Goal: Information Seeking & Learning: Learn about a topic

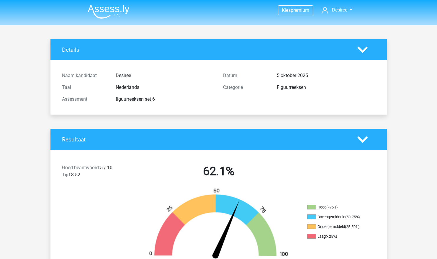
click at [111, 18] on img at bounding box center [109, 12] width 42 height 14
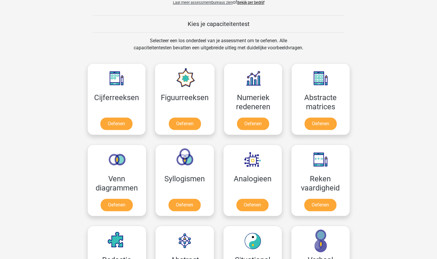
scroll to position [214, 0]
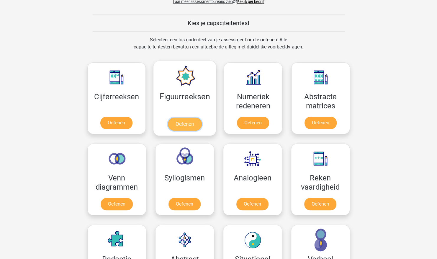
click at [197, 117] on link "Oefenen" at bounding box center [185, 123] width 34 height 13
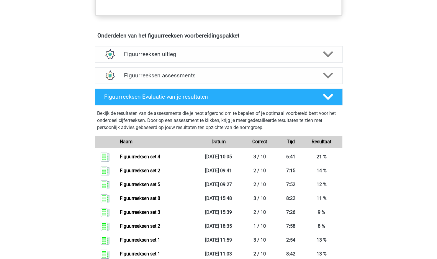
scroll to position [312, 0]
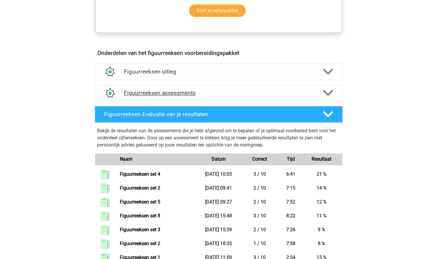
click at [312, 89] on h4 "Figuurreeksen assessments" at bounding box center [218, 92] width 189 height 7
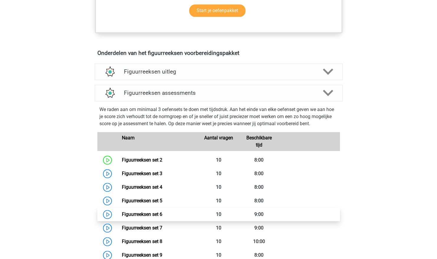
click at [162, 211] on link "Figuurreeksen set 6" at bounding box center [142, 214] width 40 height 6
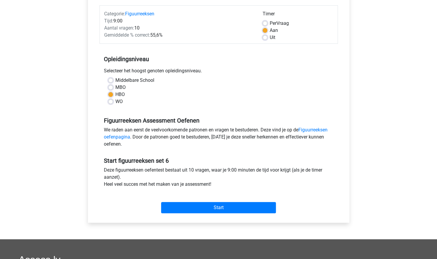
scroll to position [72, 0]
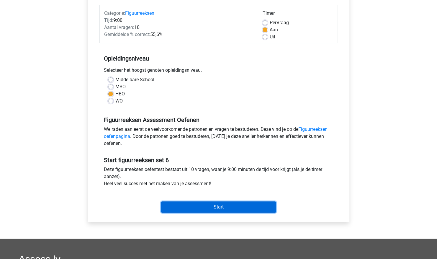
click at [213, 207] on input "Start" at bounding box center [218, 206] width 115 height 11
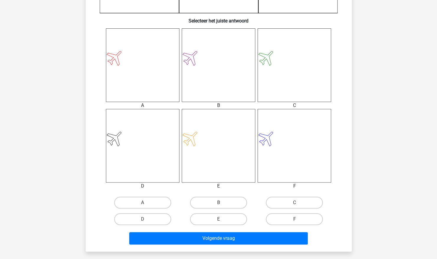
scroll to position [223, 0]
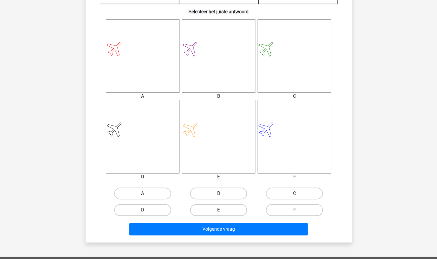
click at [162, 191] on label "A" at bounding box center [142, 193] width 57 height 12
click at [146, 193] on input "A" at bounding box center [144, 195] width 4 height 4
radio input "true"
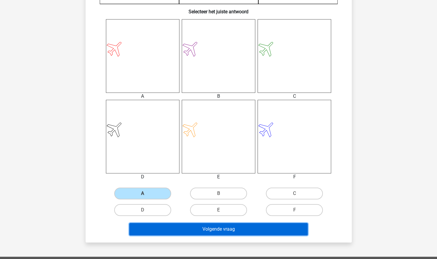
click at [202, 231] on button "Volgende vraag" at bounding box center [218, 229] width 178 height 12
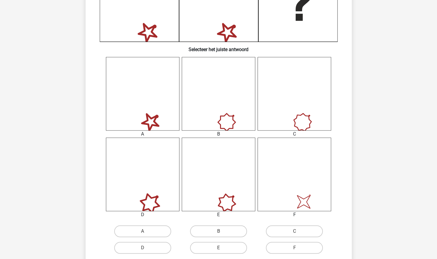
scroll to position [206, 0]
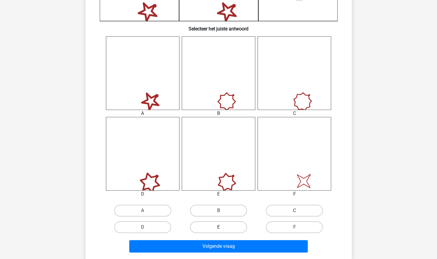
click at [224, 223] on label "E" at bounding box center [218, 227] width 57 height 12
click at [222, 227] on input "E" at bounding box center [220, 229] width 4 height 4
radio input "true"
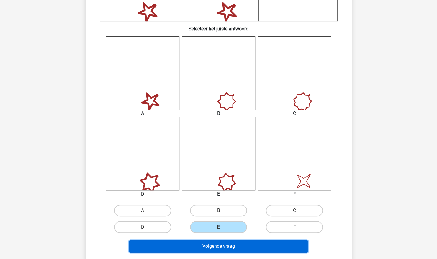
click at [217, 250] on button "Volgende vraag" at bounding box center [218, 246] width 178 height 12
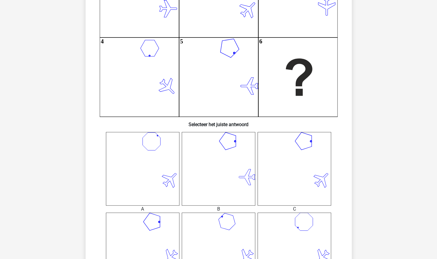
scroll to position [0, 0]
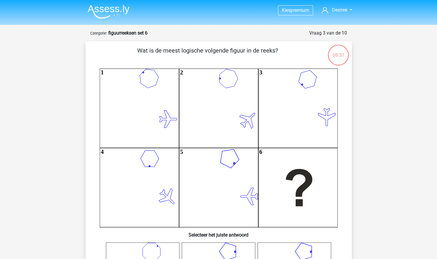
click at [88, 8] on img at bounding box center [109, 12] width 42 height 14
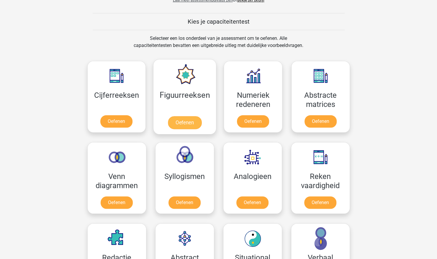
scroll to position [216, 0]
click at [185, 116] on link "Oefenen" at bounding box center [185, 122] width 34 height 13
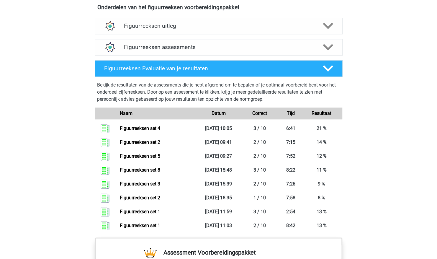
scroll to position [358, 0]
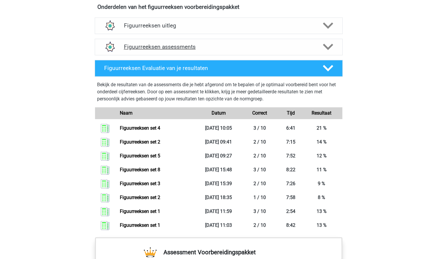
click at [316, 47] on div "Figuurreeksen assessments" at bounding box center [218, 46] width 198 height 7
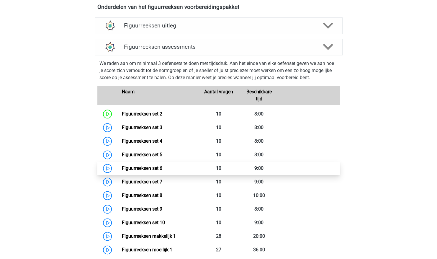
click at [162, 165] on link "Figuurreeksen set 6" at bounding box center [142, 168] width 40 height 6
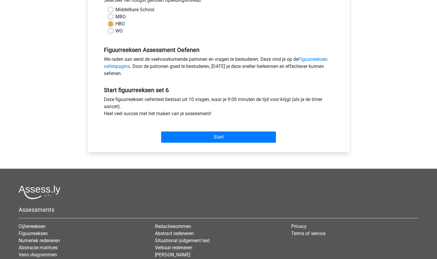
scroll to position [143, 0]
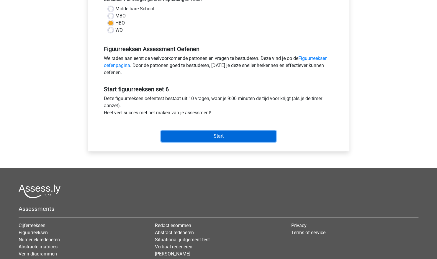
click at [214, 131] on input "Start" at bounding box center [218, 135] width 115 height 11
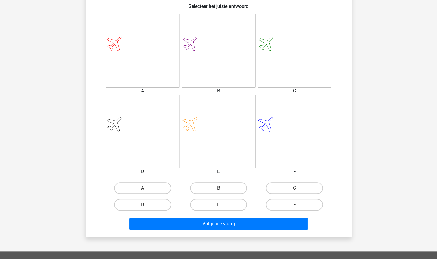
scroll to position [230, 0]
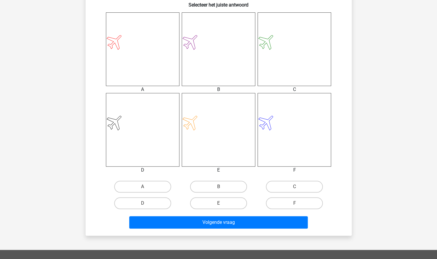
click at [146, 187] on input "A" at bounding box center [144, 188] width 4 height 4
radio input "true"
click at [189, 215] on div "Volgende vraag" at bounding box center [218, 220] width 247 height 19
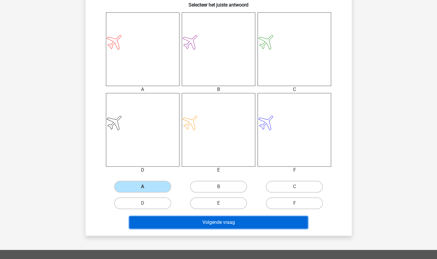
click at [191, 219] on button "Volgende vraag" at bounding box center [218, 222] width 178 height 12
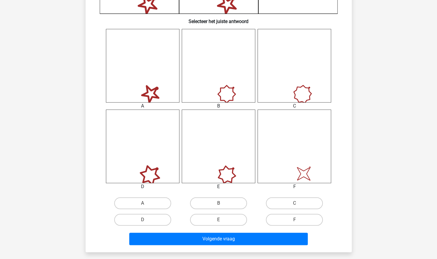
scroll to position [214, 0]
click at [206, 217] on label "E" at bounding box center [218, 219] width 57 height 12
click at [218, 219] on input "E" at bounding box center [220, 221] width 4 height 4
radio input "true"
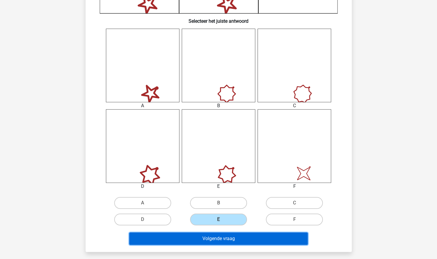
click at [208, 239] on button "Volgende vraag" at bounding box center [218, 238] width 178 height 12
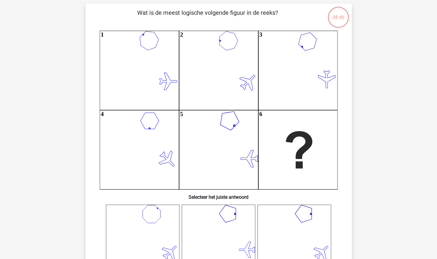
scroll to position [29, 0]
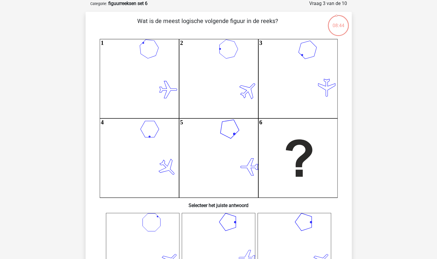
click at [208, 239] on icon at bounding box center [218, 249] width 73 height 73
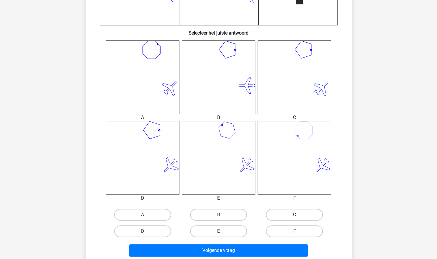
scroll to position [204, 0]
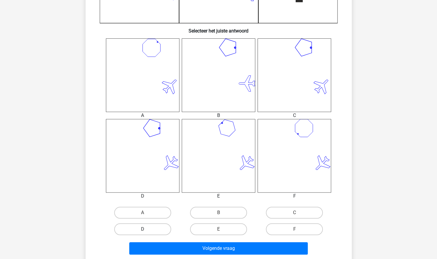
click at [157, 230] on label "D" at bounding box center [142, 229] width 57 height 12
click at [146, 230] on input "D" at bounding box center [144, 231] width 4 height 4
radio input "true"
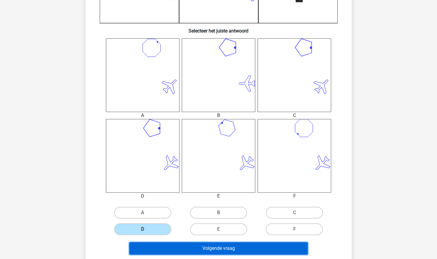
click at [185, 247] on button "Volgende vraag" at bounding box center [218, 248] width 178 height 12
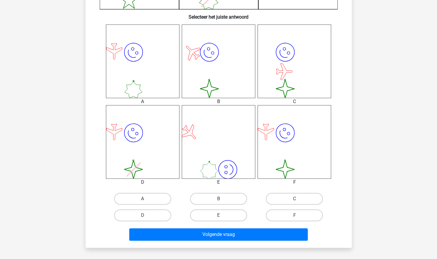
scroll to position [237, 0]
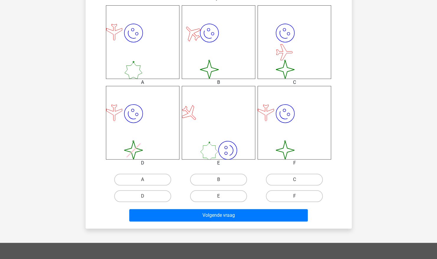
click at [308, 192] on label "F" at bounding box center [294, 196] width 57 height 12
click at [298, 196] on input "F" at bounding box center [296, 198] width 4 height 4
radio input "true"
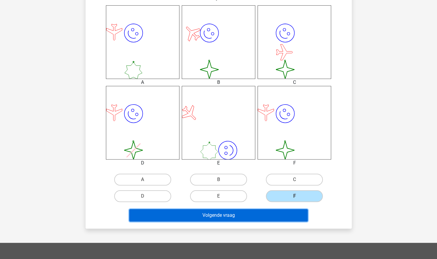
click at [288, 216] on button "Volgende vraag" at bounding box center [218, 215] width 178 height 12
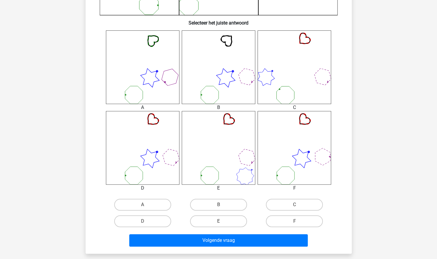
scroll to position [212, 0]
click at [153, 223] on label "D" at bounding box center [142, 221] width 57 height 12
click at [146, 223] on input "D" at bounding box center [144, 223] width 4 height 4
radio input "true"
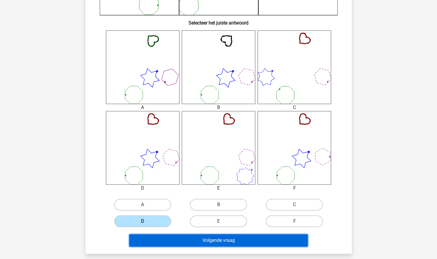
click at [171, 238] on button "Volgende vraag" at bounding box center [218, 240] width 178 height 12
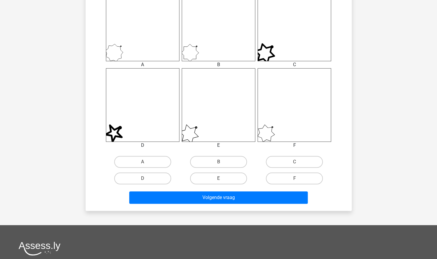
scroll to position [255, 0]
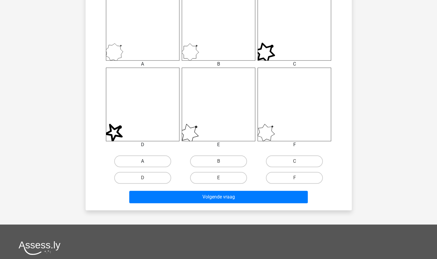
click at [162, 162] on label "A" at bounding box center [142, 161] width 57 height 12
click at [146, 162] on input "A" at bounding box center [144, 163] width 4 height 4
radio input "true"
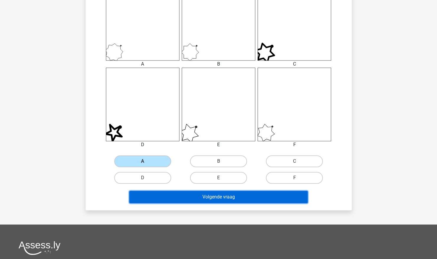
click at [195, 195] on button "Volgende vraag" at bounding box center [218, 197] width 178 height 12
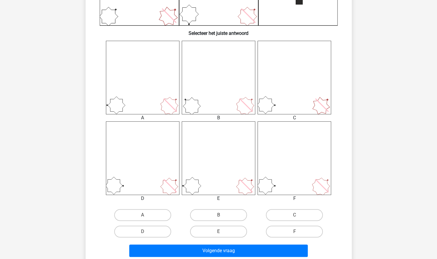
scroll to position [202, 0]
click at [293, 232] on label "F" at bounding box center [294, 231] width 57 height 12
click at [294, 232] on input "F" at bounding box center [296, 233] width 4 height 4
radio input "true"
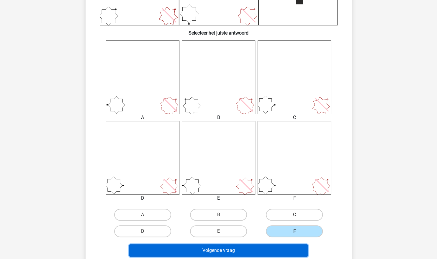
click at [279, 244] on button "Volgende vraag" at bounding box center [218, 250] width 178 height 12
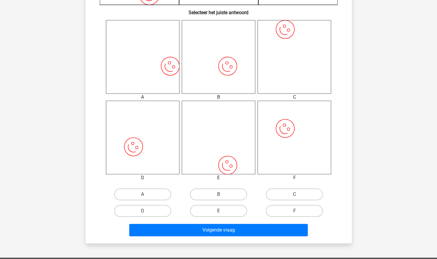
scroll to position [223, 0]
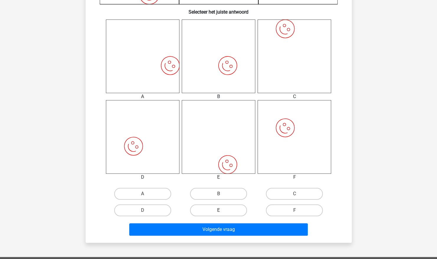
click at [216, 211] on label "E" at bounding box center [218, 210] width 57 height 12
click at [218, 211] on input "E" at bounding box center [220, 212] width 4 height 4
radio input "true"
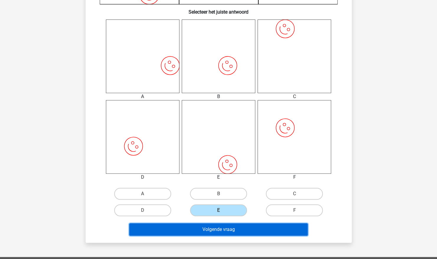
click at [218, 227] on button "Volgende vraag" at bounding box center [218, 229] width 178 height 12
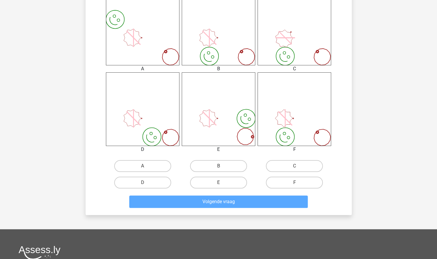
scroll to position [268, 0]
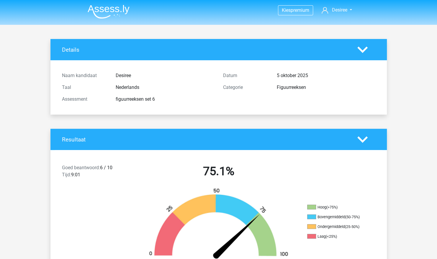
click at [92, 5] on img at bounding box center [109, 12] width 42 height 14
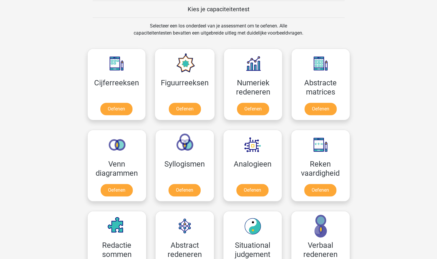
scroll to position [229, 0]
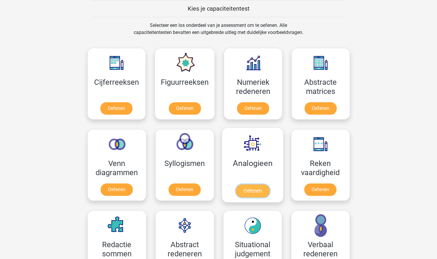
click at [269, 184] on link "Oefenen" at bounding box center [252, 190] width 34 height 13
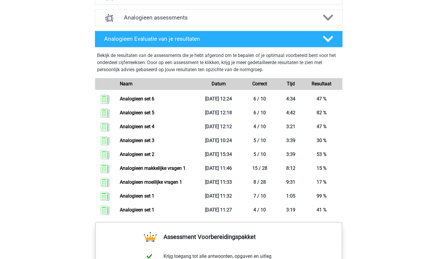
scroll to position [373, 0]
